Goal: Information Seeking & Learning: Check status

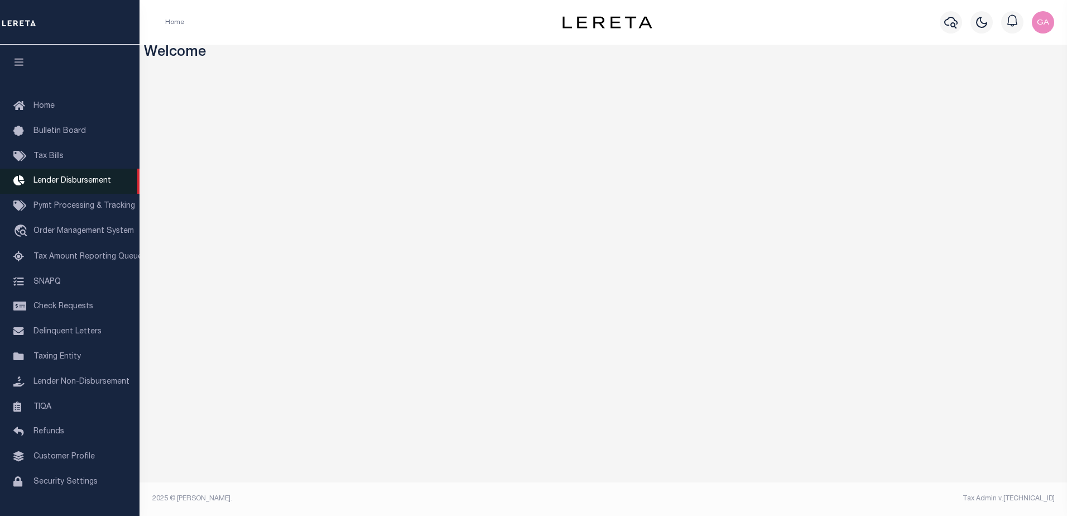
click at [80, 180] on span "Lender Disbursement" at bounding box center [72, 181] width 78 height 8
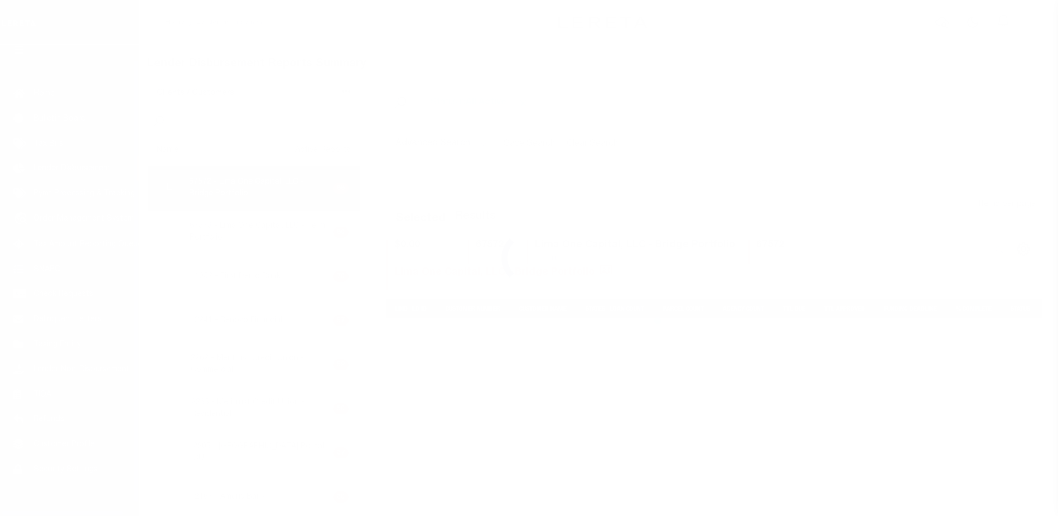
scroll to position [20, 0]
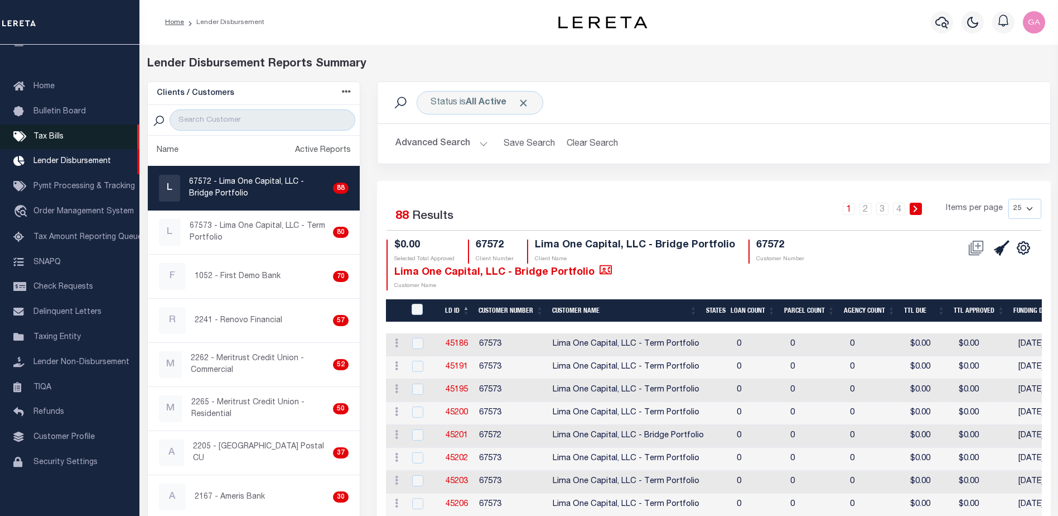
click at [54, 133] on span "Tax Bills" at bounding box center [48, 137] width 30 height 8
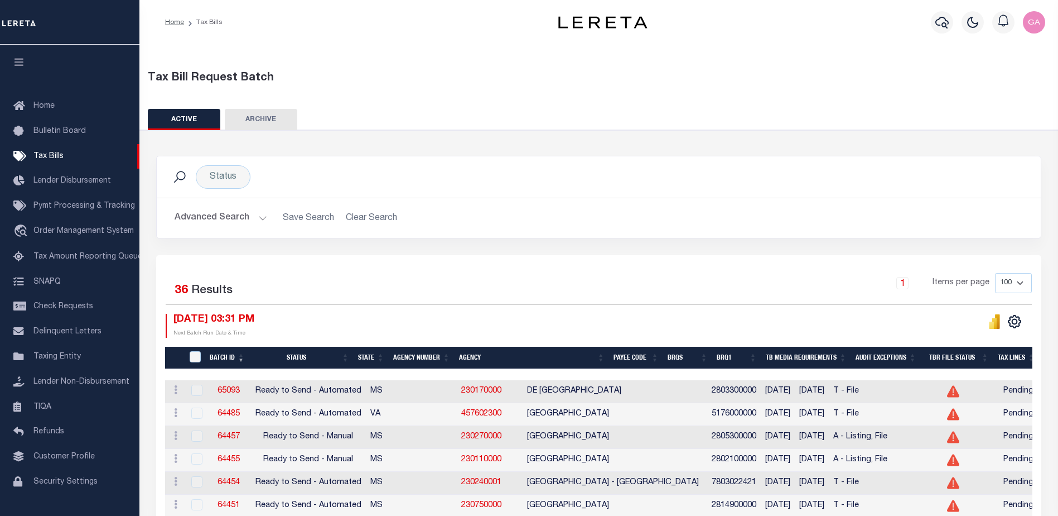
click at [259, 219] on button "Advanced Search" at bounding box center [221, 218] width 93 height 22
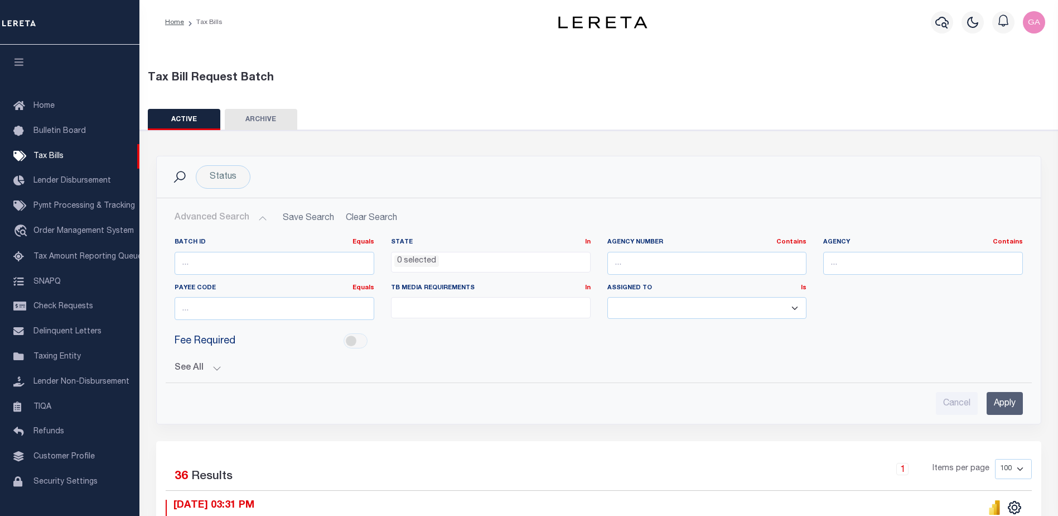
click at [259, 219] on button "Advanced Search" at bounding box center [221, 218] width 93 height 22
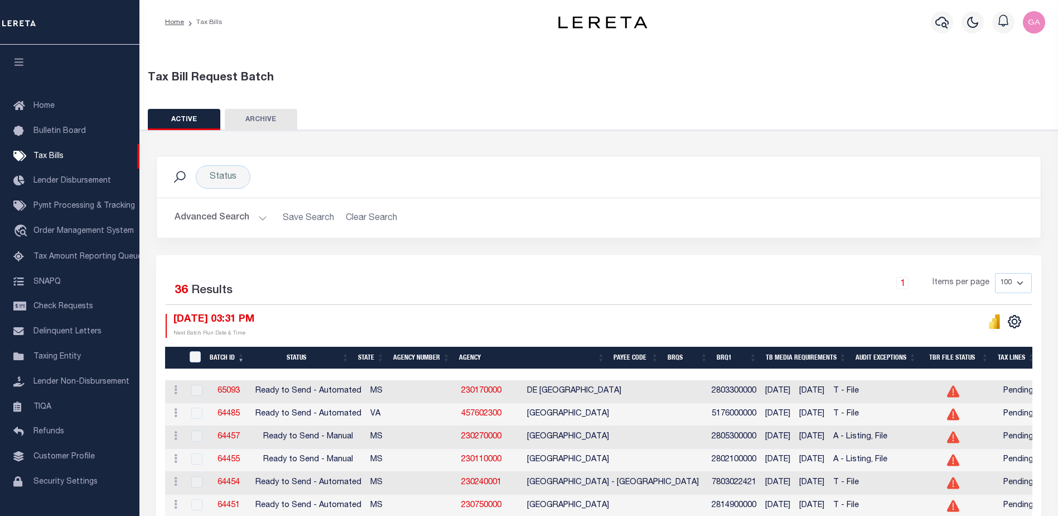
click at [259, 219] on button "Advanced Search" at bounding box center [221, 218] width 93 height 22
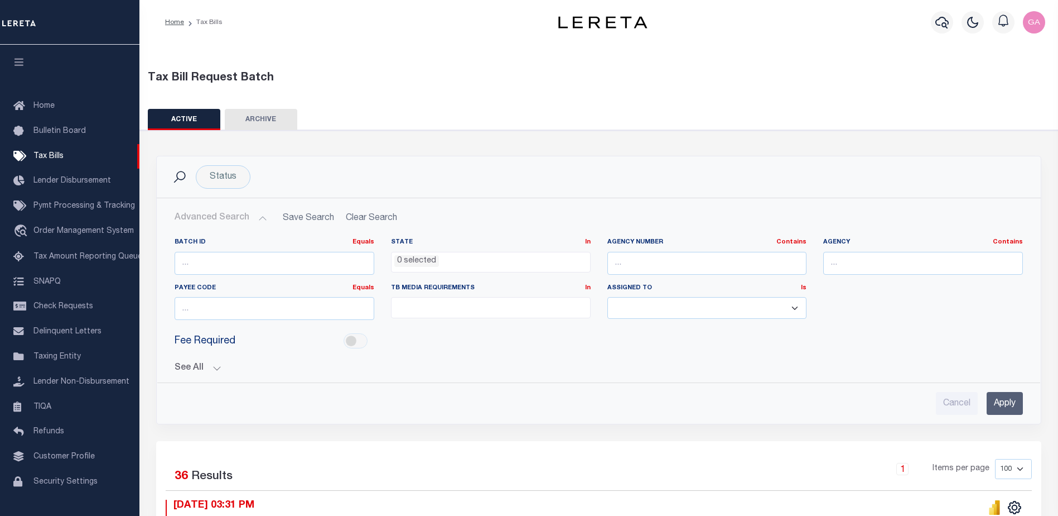
click at [263, 119] on button "ARCHIVE" at bounding box center [261, 119] width 73 height 21
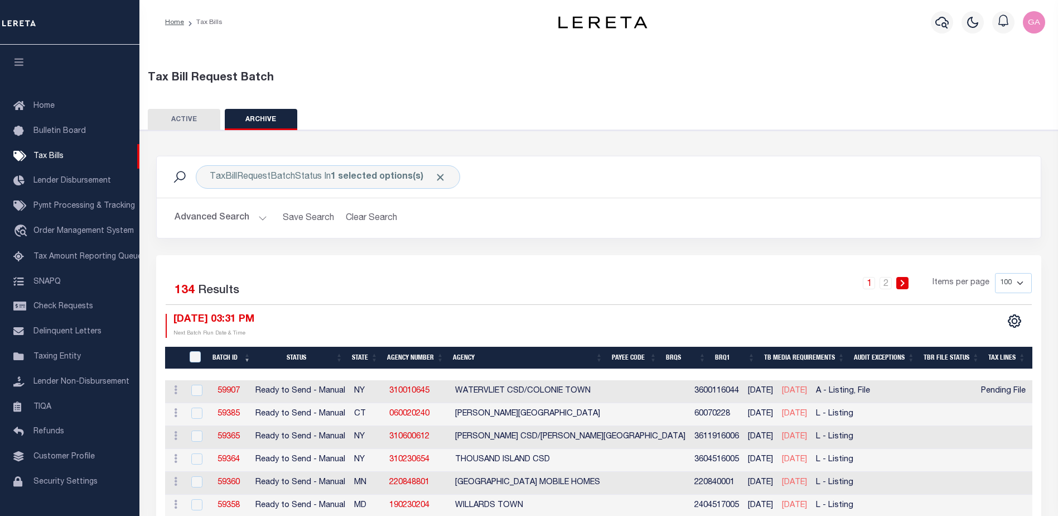
click at [194, 116] on button "ACTIVE" at bounding box center [184, 119] width 73 height 21
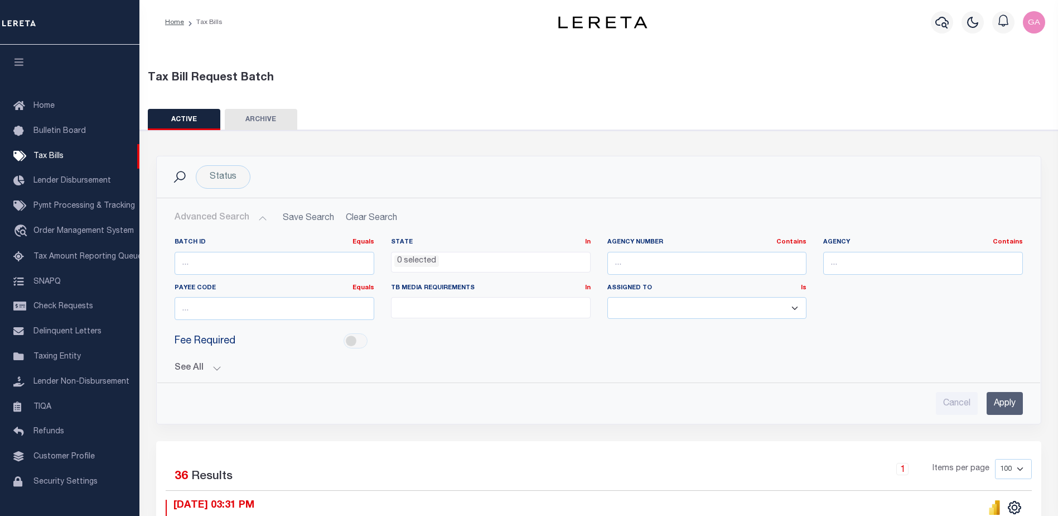
click at [257, 215] on button "Advanced Search" at bounding box center [221, 218] width 93 height 22
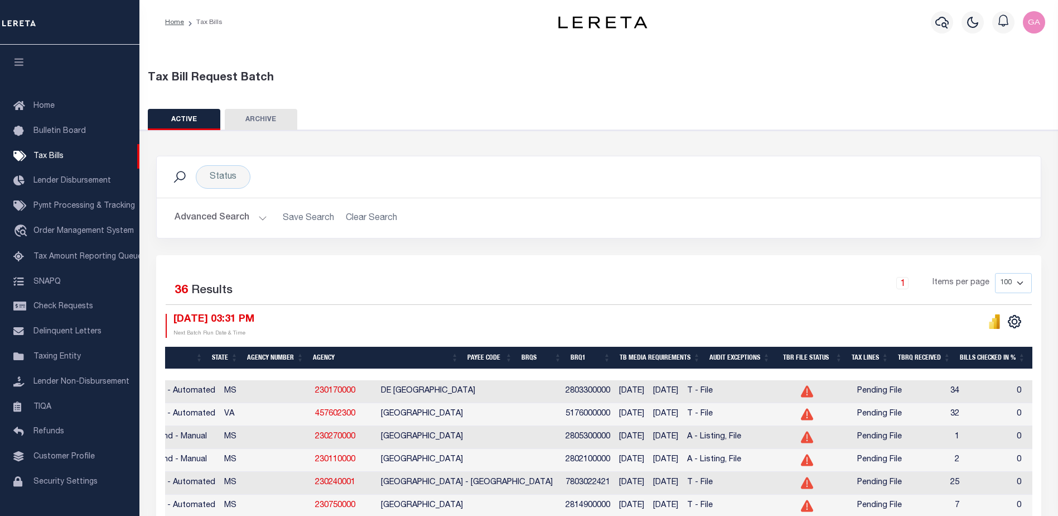
scroll to position [0, 247]
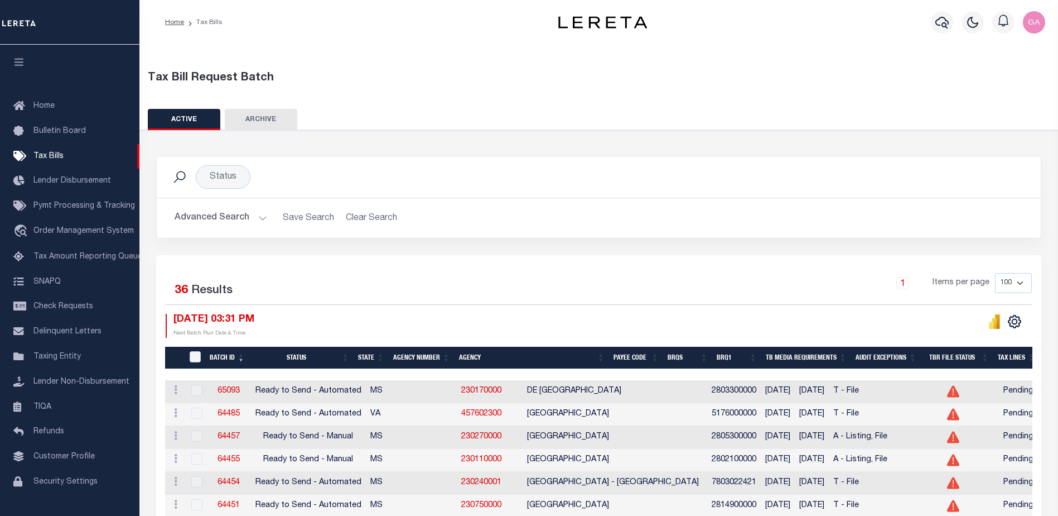
click at [261, 216] on button "Advanced Search" at bounding box center [221, 218] width 93 height 22
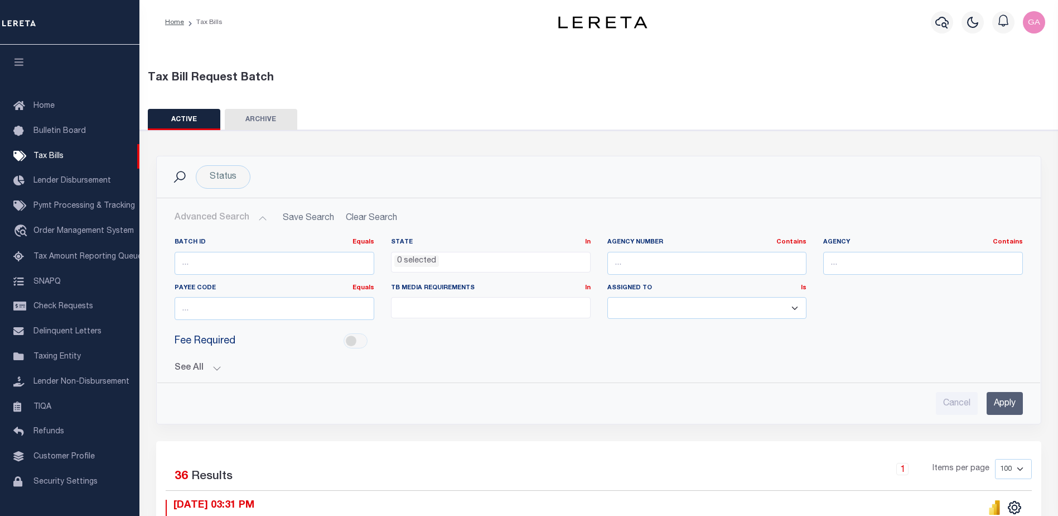
click at [216, 365] on button "See All" at bounding box center [599, 368] width 849 height 11
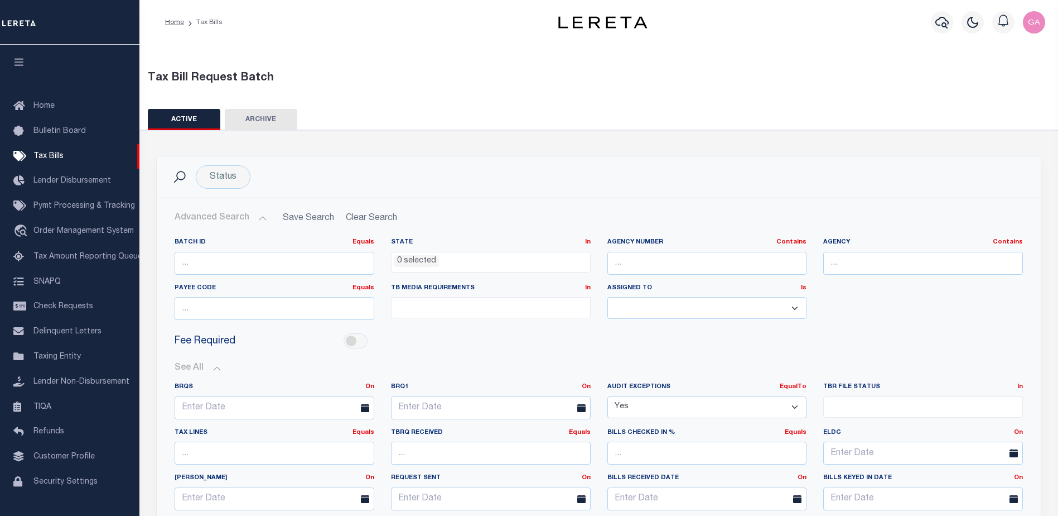
click at [710, 407] on select "Yes No" at bounding box center [708, 407] width 200 height 22
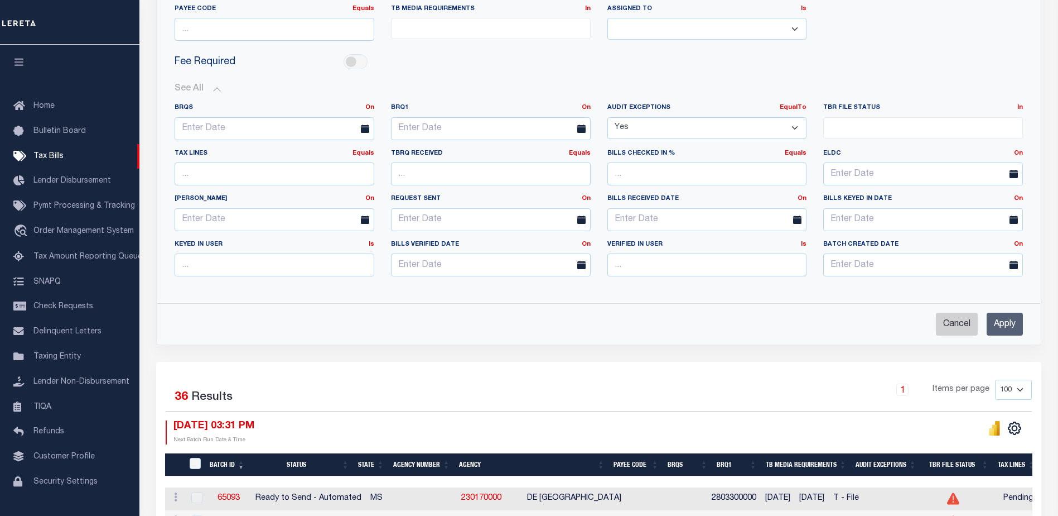
click at [952, 323] on input "Cancel" at bounding box center [957, 323] width 42 height 23
checkbox input "true"
select select
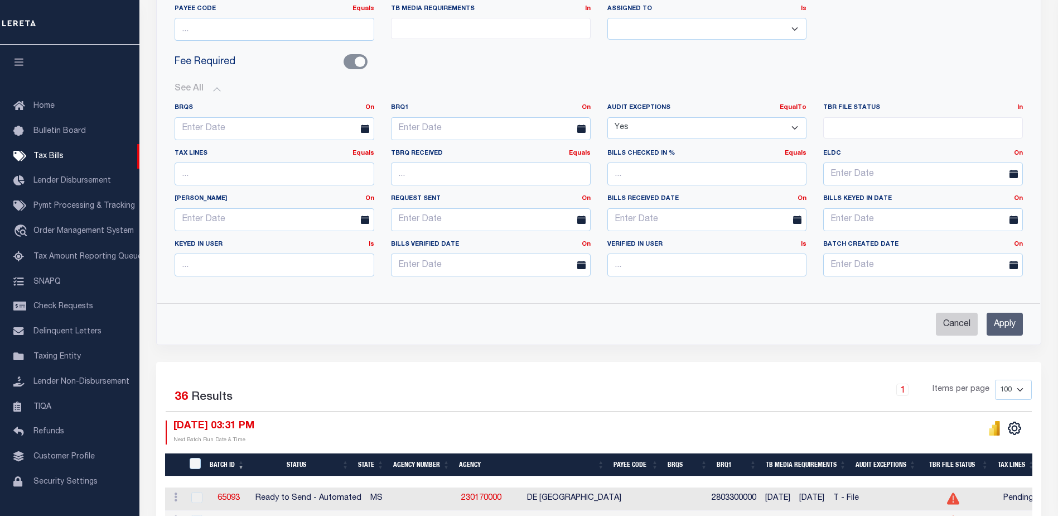
select select
checkbox input "false"
select select
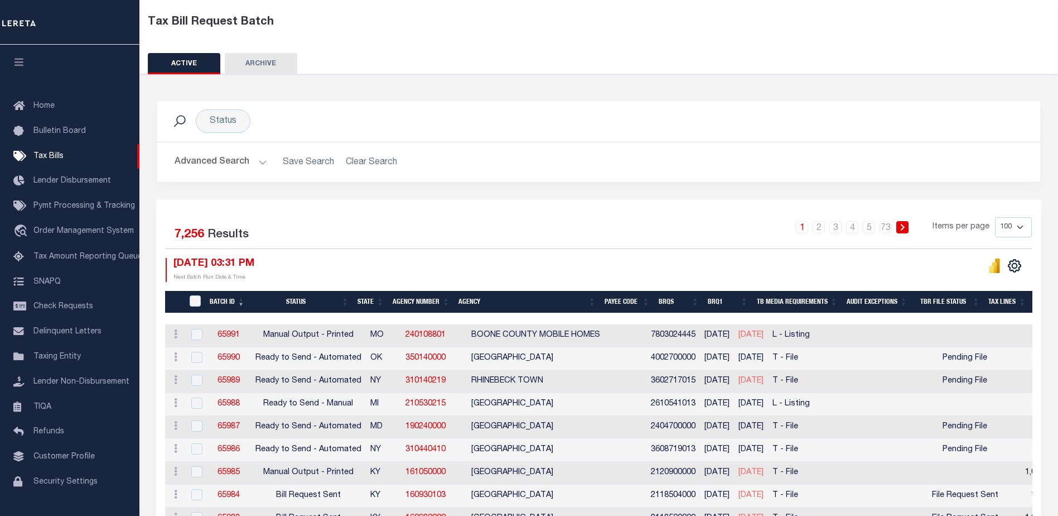
click at [261, 165] on button "Advanced Search" at bounding box center [221, 162] width 93 height 22
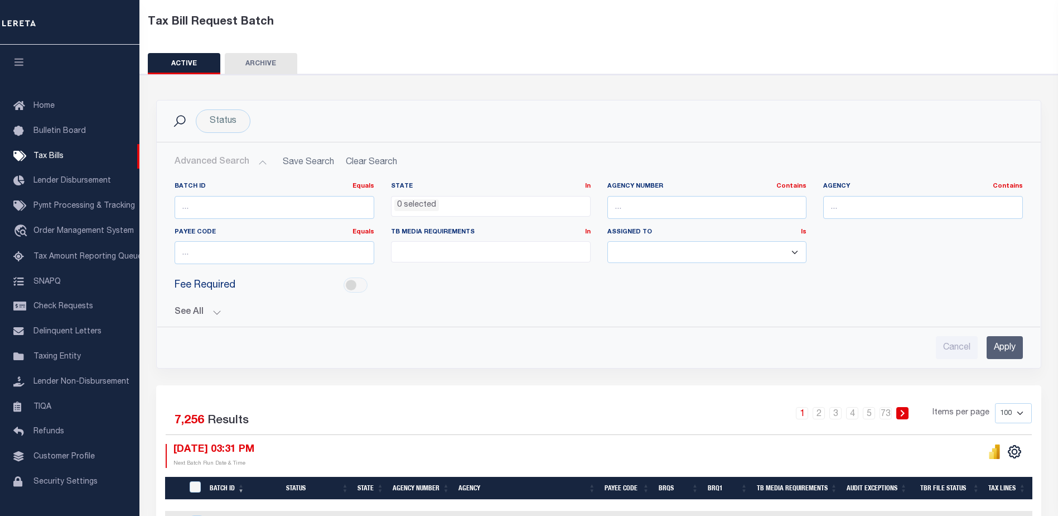
click at [219, 311] on button "See All" at bounding box center [599, 312] width 849 height 11
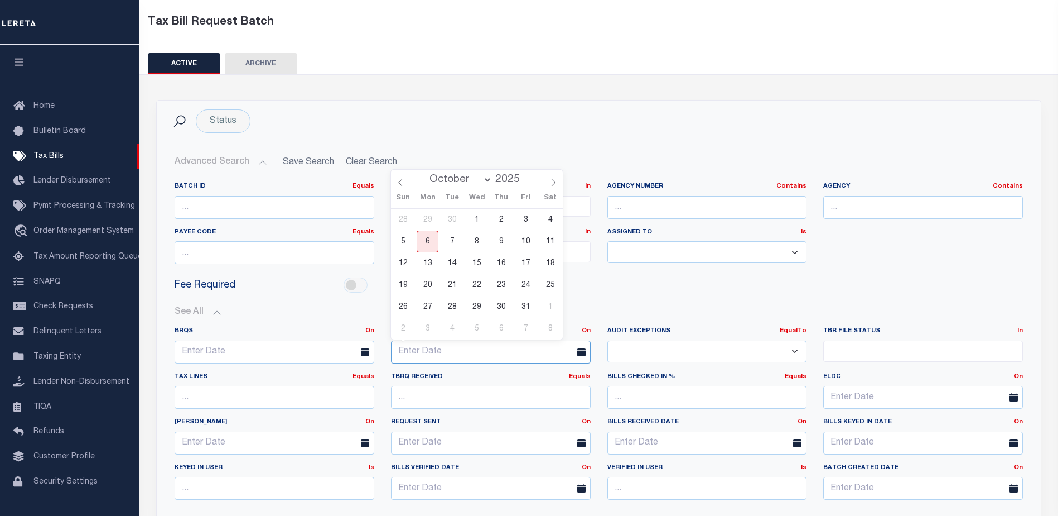
click at [456, 350] on input "text" at bounding box center [491, 351] width 200 height 23
click at [424, 234] on span "6" at bounding box center [428, 241] width 22 height 22
type input "10-06-2025"
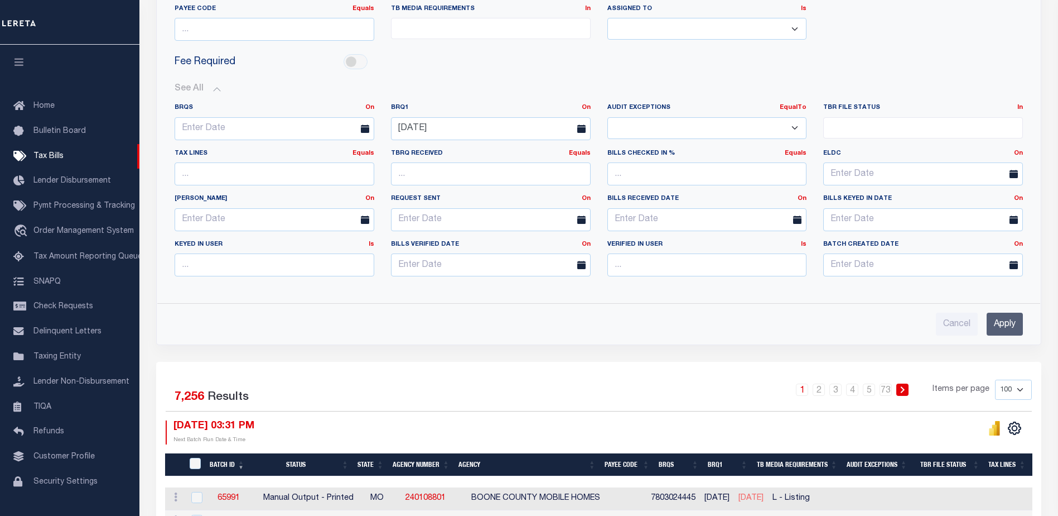
click at [1010, 322] on input "Apply" at bounding box center [1005, 323] width 36 height 23
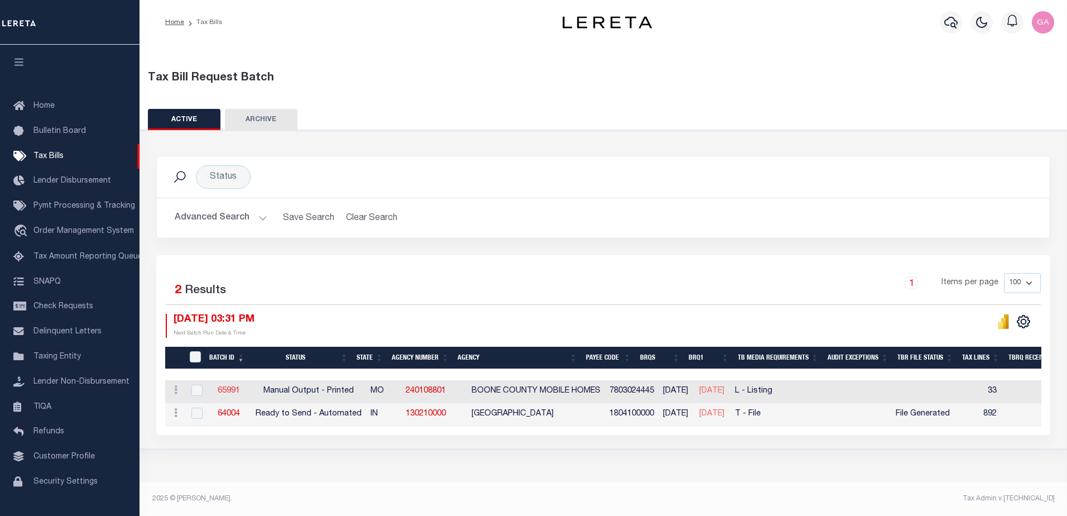
click at [227, 390] on link "65991" at bounding box center [229, 391] width 22 height 8
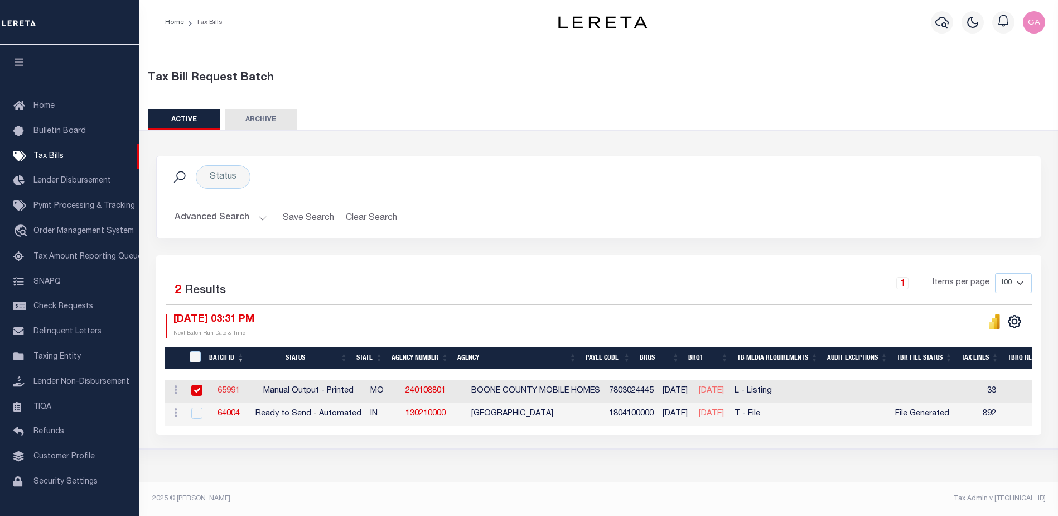
select select "PRT"
type input "No"
select select "30"
select select "20"
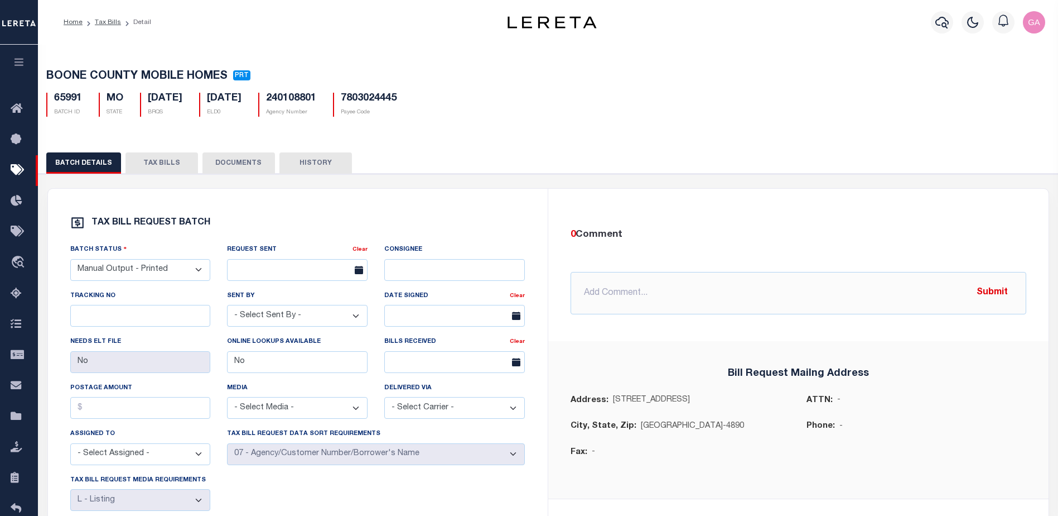
click at [163, 169] on button "TAX BILLS" at bounding box center [162, 162] width 73 height 21
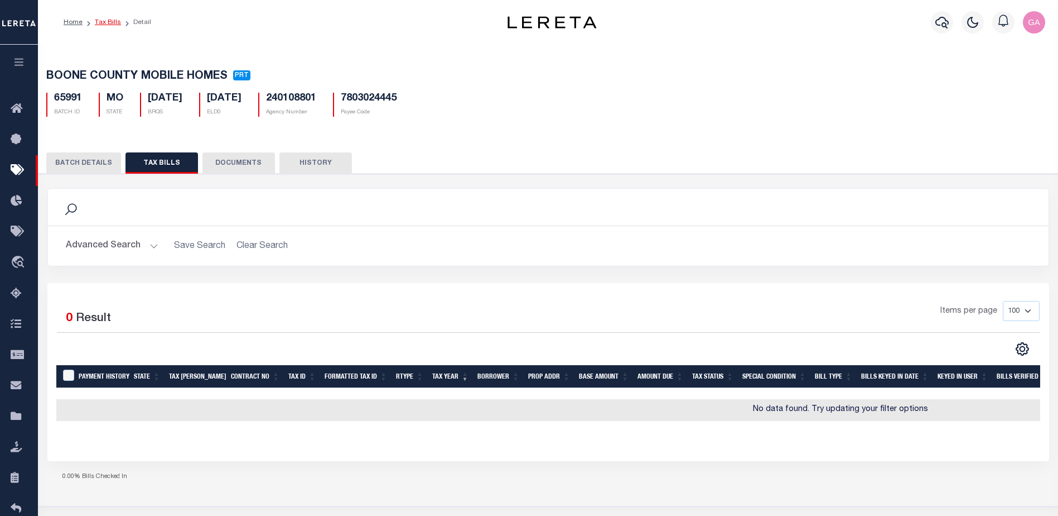
click at [105, 22] on link "Tax Bills" at bounding box center [108, 22] width 26 height 7
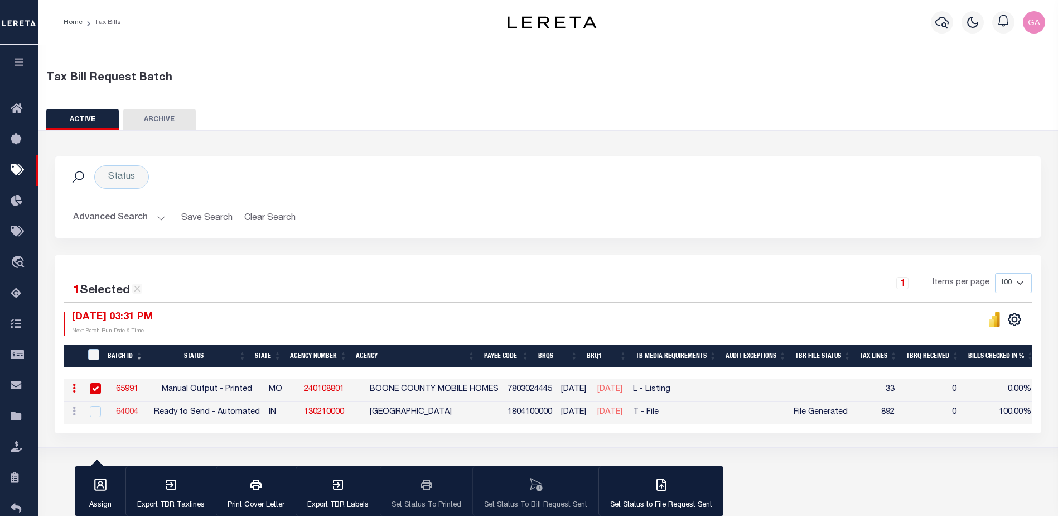
click at [126, 410] on link "64004" at bounding box center [127, 412] width 22 height 8
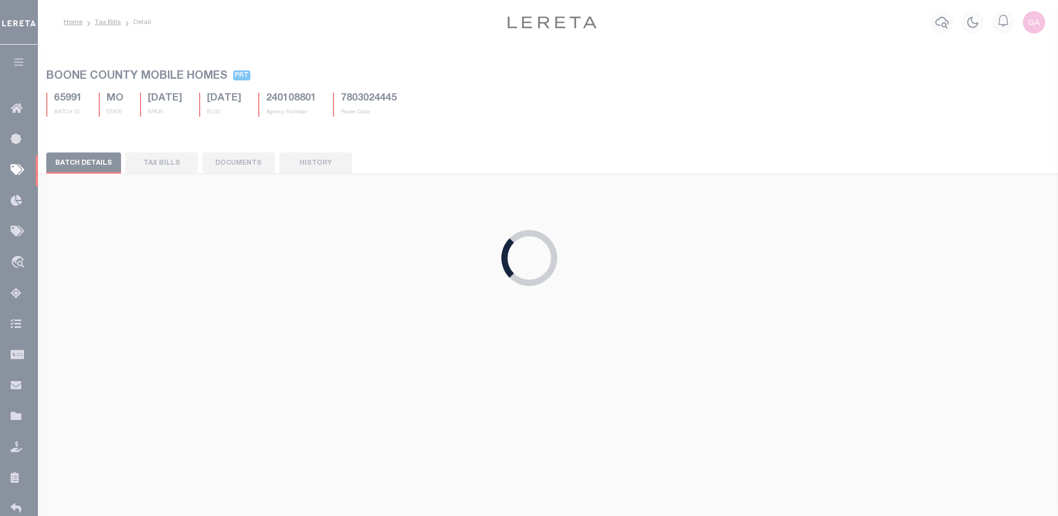
select select "RTA"
type input "Yes"
select select "27"
select select "22"
select select "2"
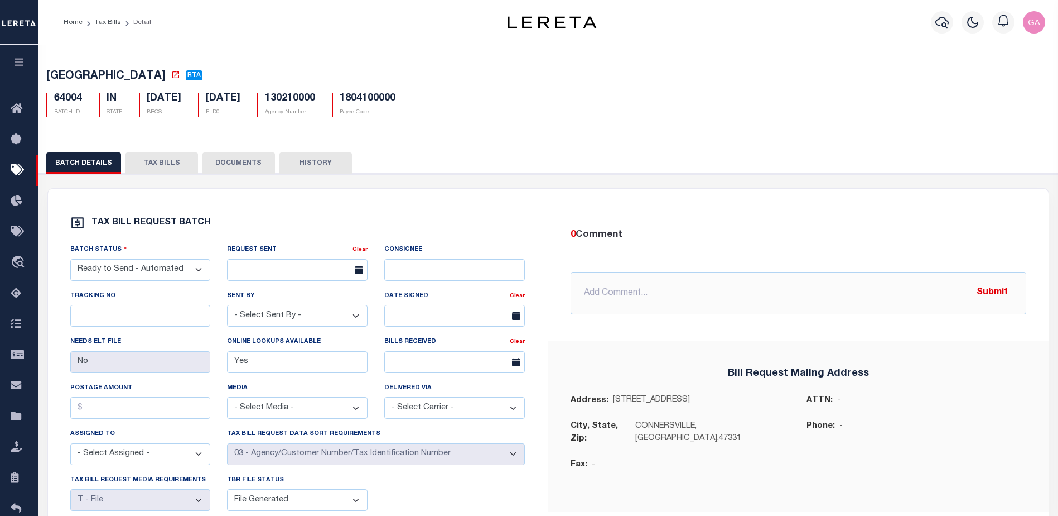
click at [166, 167] on button "TAX BILLS" at bounding box center [162, 162] width 73 height 21
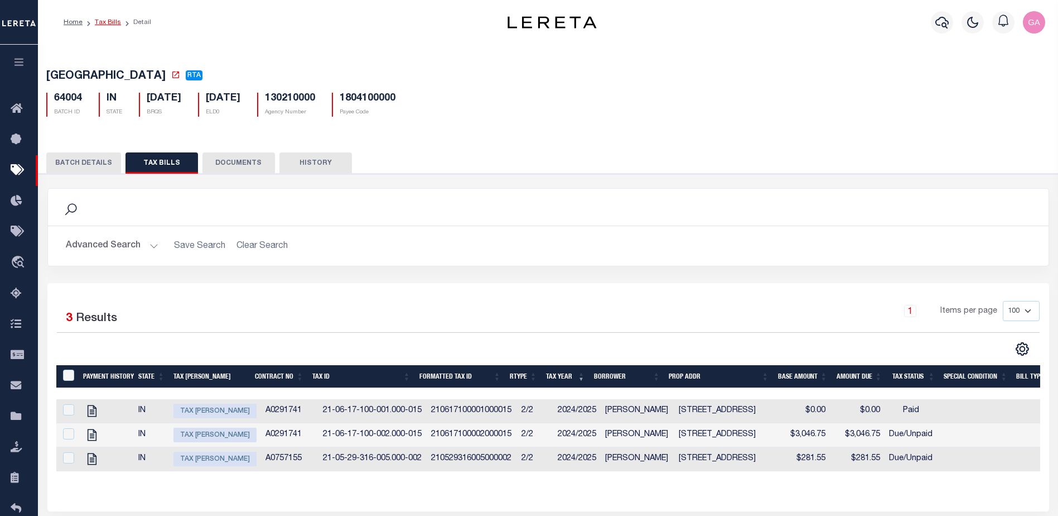
click at [107, 20] on link "Tax Bills" at bounding box center [108, 22] width 26 height 7
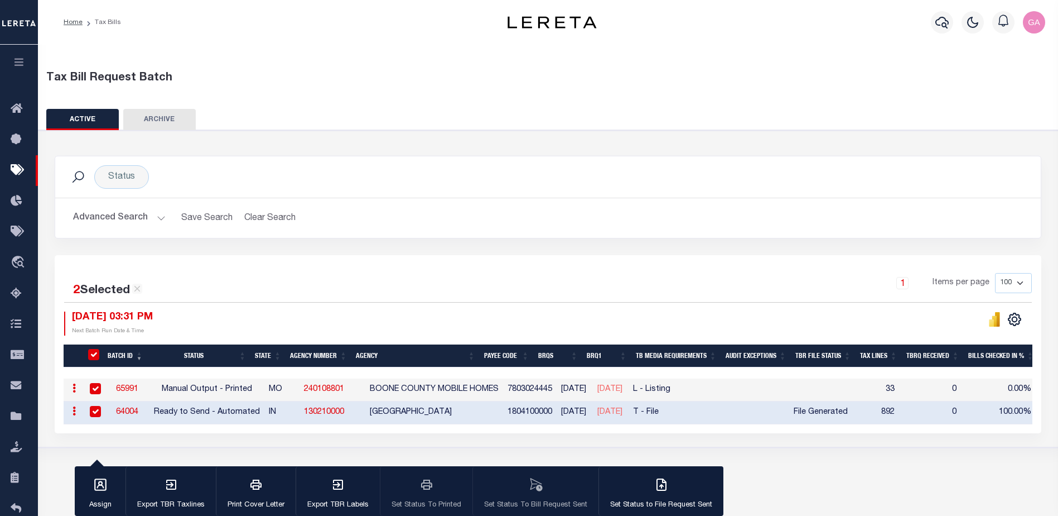
scroll to position [0, 14]
click at [994, 316] on icon "" at bounding box center [995, 319] width 12 height 15
drag, startPoint x: 342, startPoint y: 413, endPoint x: 296, endPoint y: 413, distance: 45.8
click at [300, 413] on td "130210000" at bounding box center [333, 412] width 66 height 23
checkbox input "false"
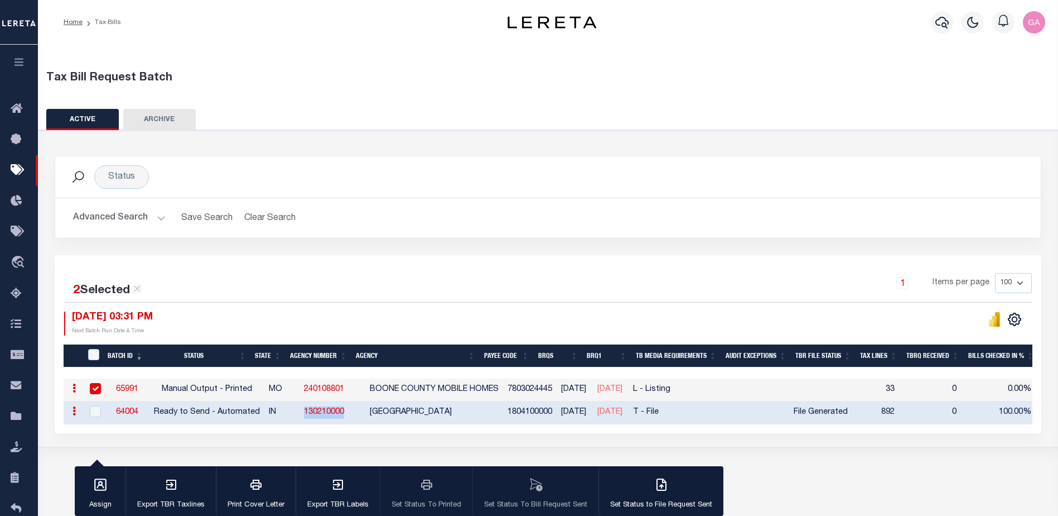
checkbox input "false"
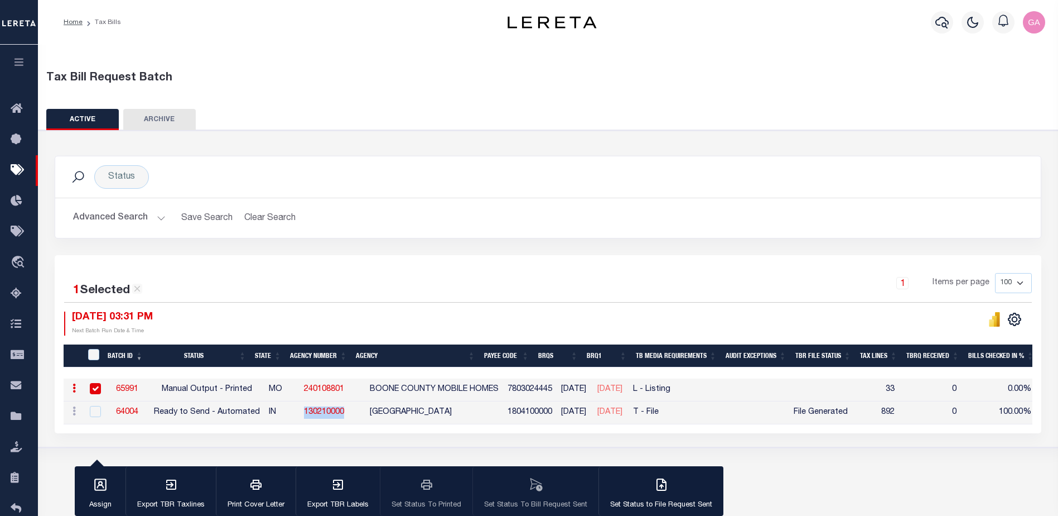
copy link "130210000"
drag, startPoint x: 296, startPoint y: 389, endPoint x: 344, endPoint y: 395, distance: 48.9
click at [344, 395] on td "240108801" at bounding box center [333, 389] width 66 height 23
checkbox input "false"
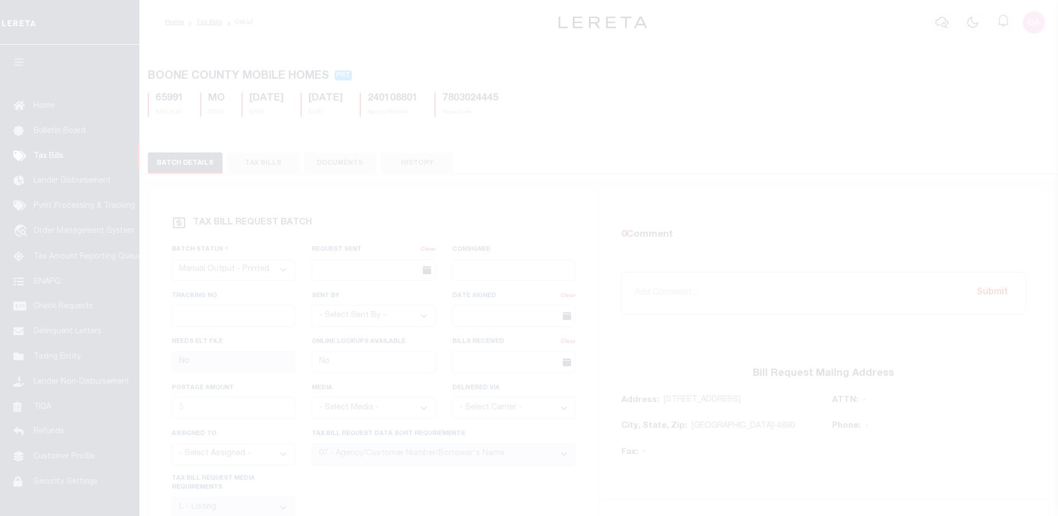
select select "PRT"
select select "30"
select select "20"
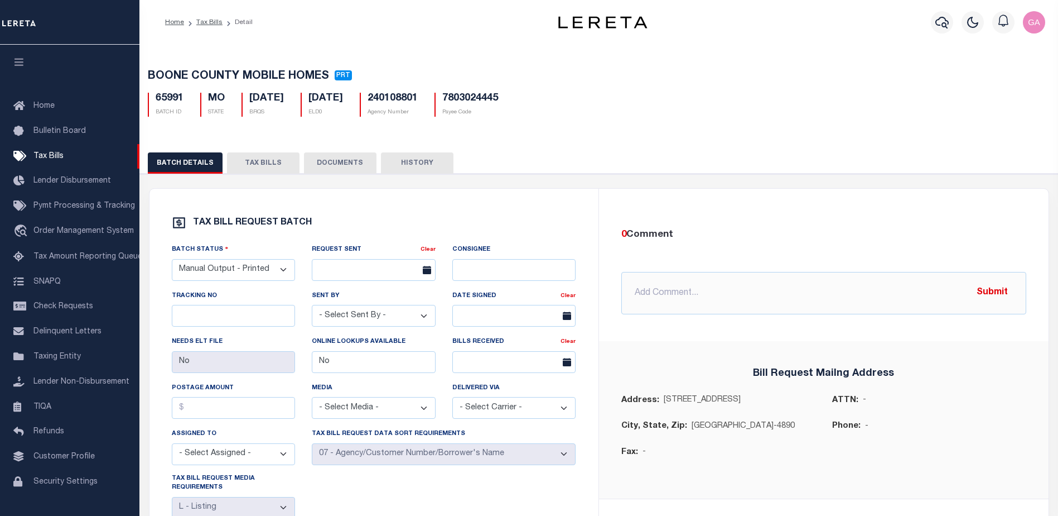
click at [263, 166] on button "TAX BILLS" at bounding box center [263, 162] width 73 height 21
